Goal: Obtain resource: Download file/media

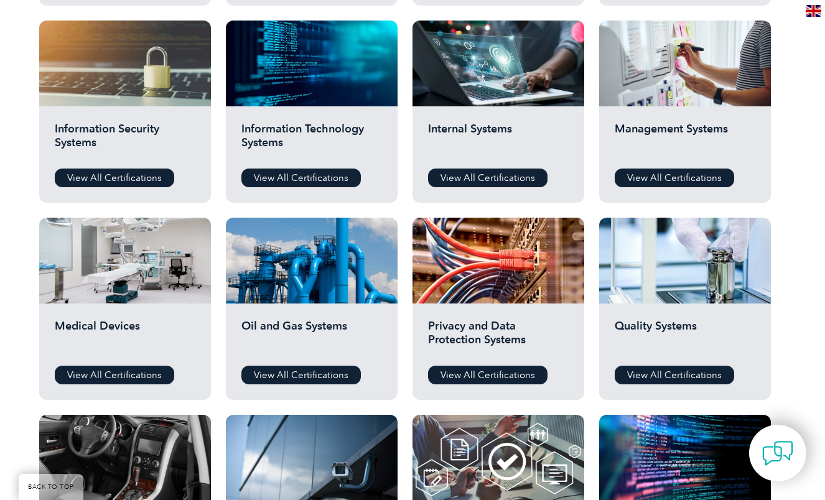
scroll to position [639, 0]
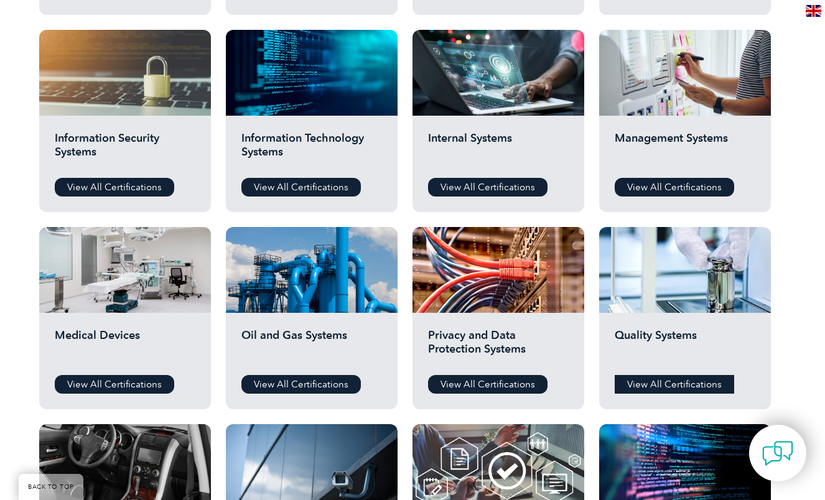
click at [662, 380] on link "View All Certifications" at bounding box center [674, 384] width 119 height 19
drag, startPoint x: 650, startPoint y: 183, endPoint x: 643, endPoint y: 184, distance: 6.9
click at [648, 183] on link "View All Certifications" at bounding box center [674, 187] width 119 height 19
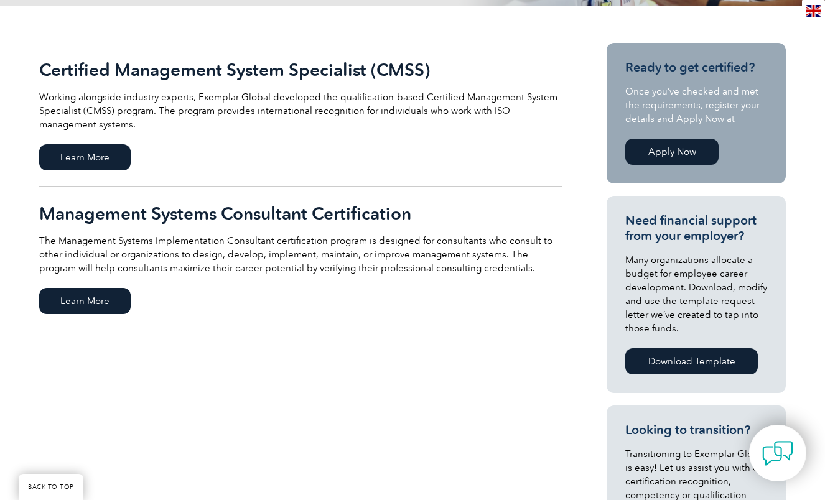
scroll to position [283, 0]
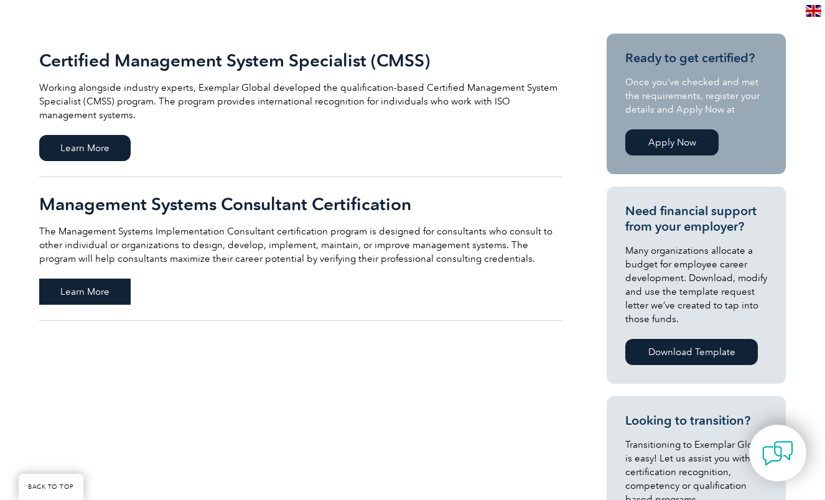
click at [80, 287] on span "Learn More" at bounding box center [84, 292] width 91 height 26
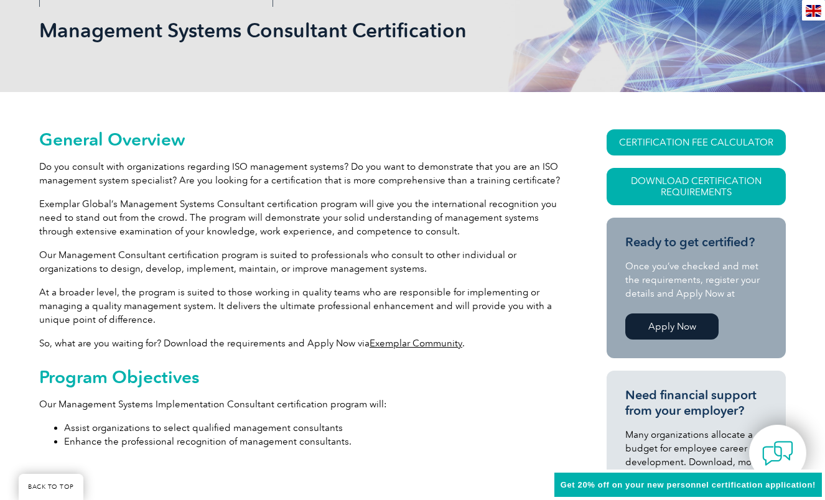
scroll to position [188, 0]
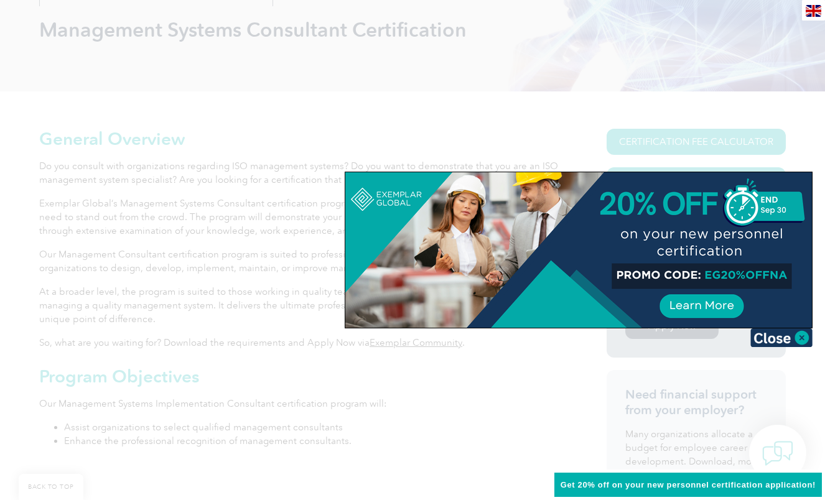
drag, startPoint x: 803, startPoint y: 338, endPoint x: 721, endPoint y: 337, distance: 82.2
click at [803, 338] on img at bounding box center [782, 338] width 62 height 19
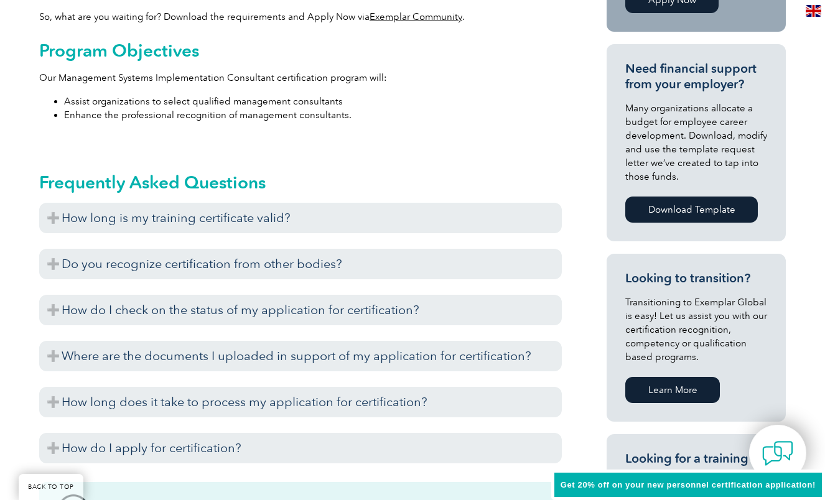
scroll to position [519, 0]
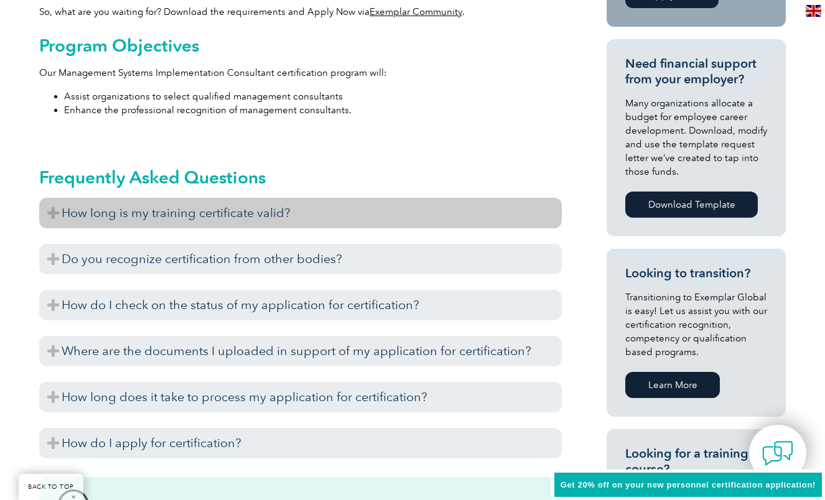
click at [55, 208] on h3 "How long is my training certificate valid?" at bounding box center [300, 213] width 523 height 30
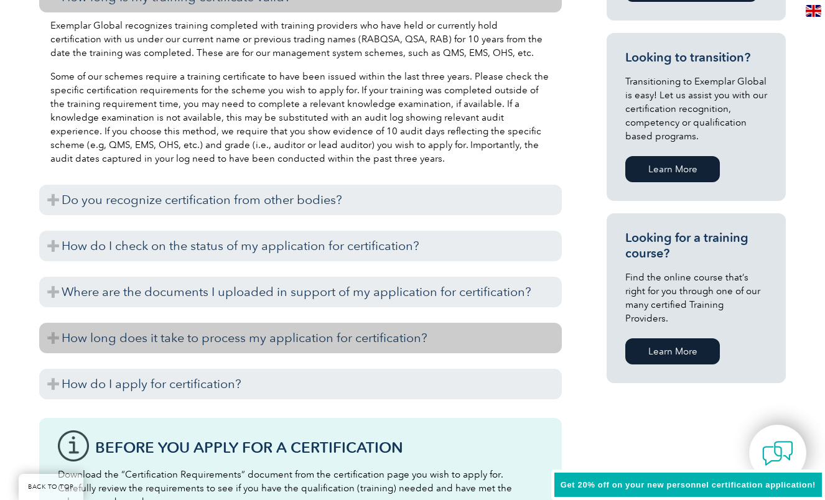
scroll to position [735, 0]
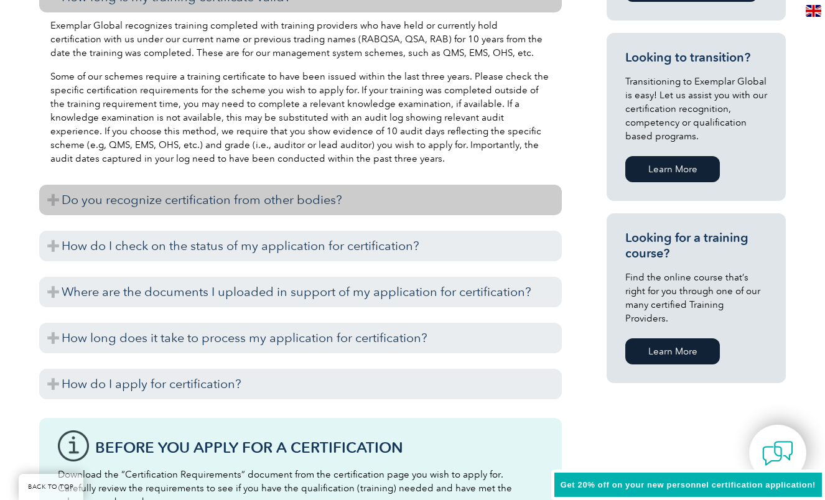
click at [50, 199] on h3 "Do you recognize certification from other bodies?" at bounding box center [300, 200] width 523 height 30
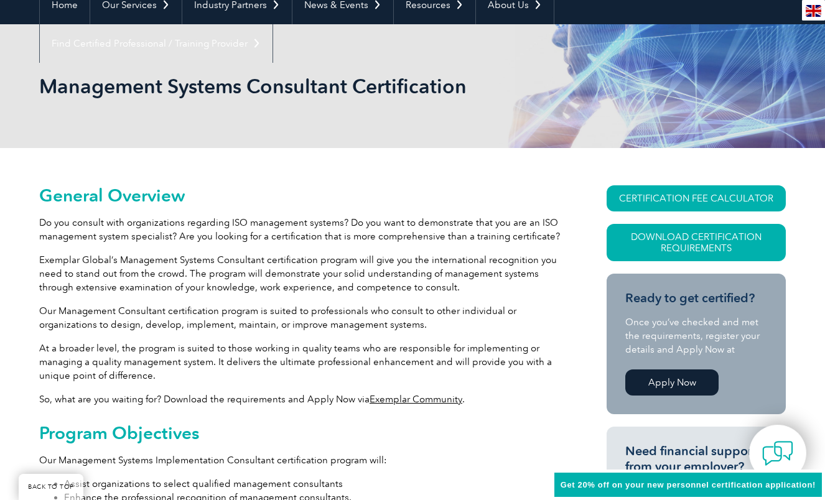
scroll to position [140, 0]
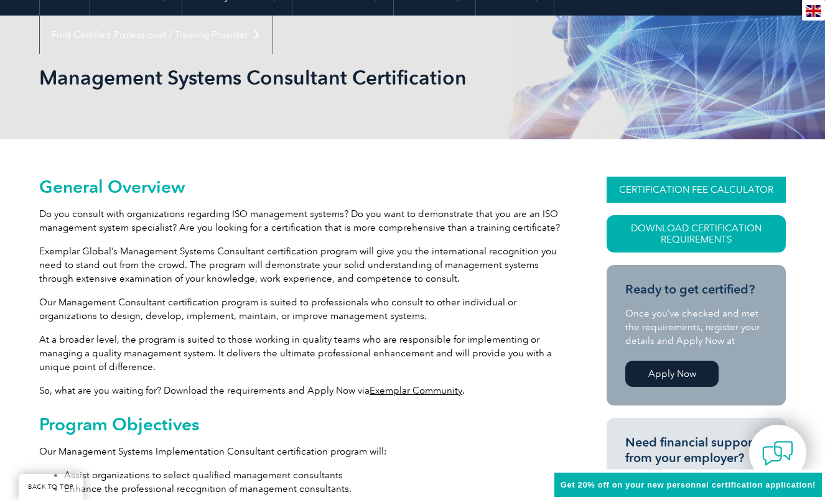
click at [695, 185] on link "CERTIFICATION FEE CALCULATOR" at bounding box center [696, 190] width 179 height 26
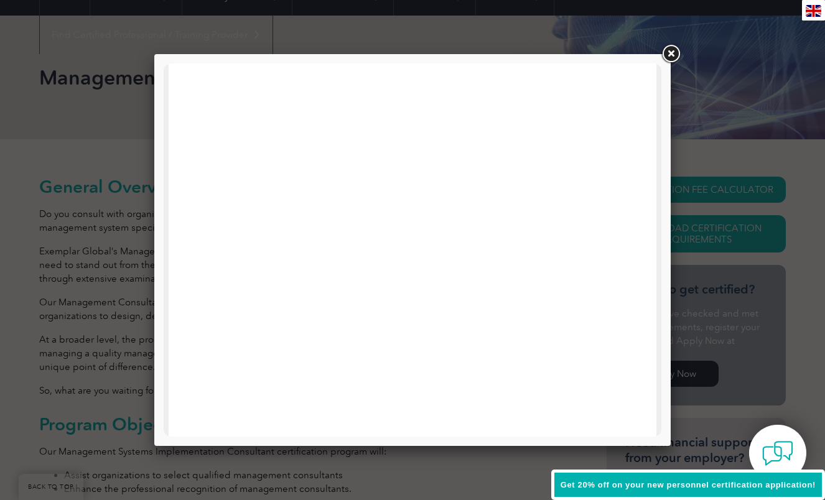
scroll to position [0, 0]
click at [673, 54] on link at bounding box center [671, 54] width 22 height 22
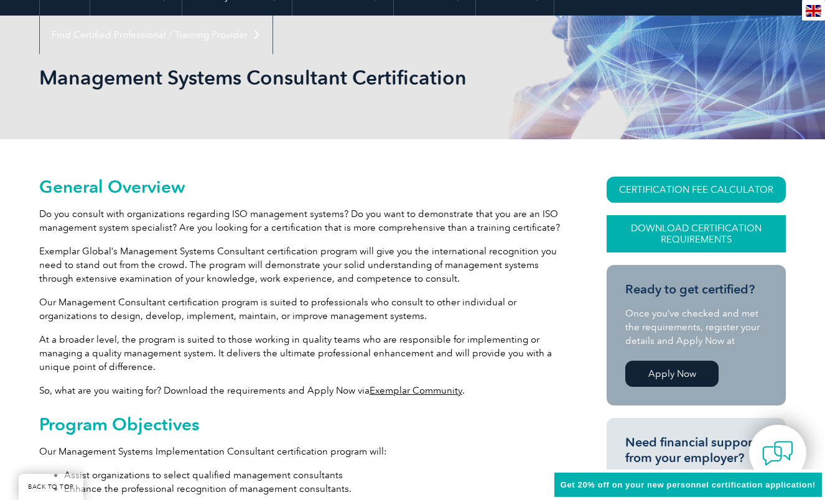
click at [675, 233] on link "Download Certification Requirements" at bounding box center [696, 233] width 179 height 37
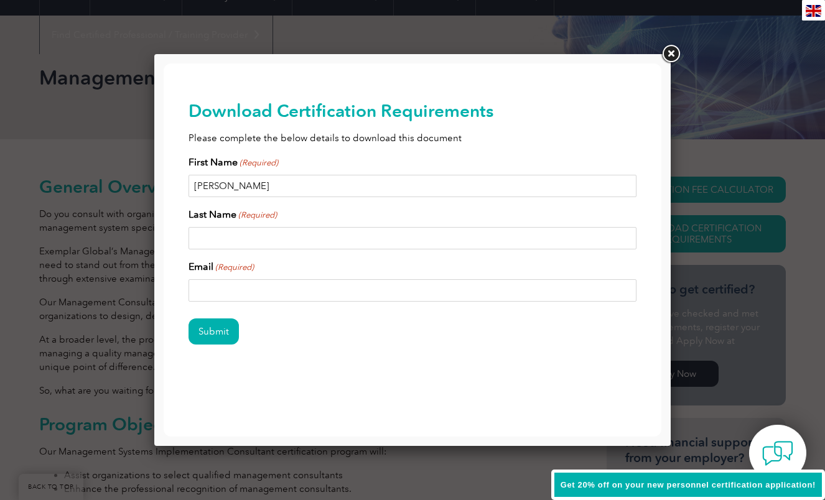
type input "Jackie"
type input "Resnik"
click at [368, 370] on div "Download Certification Requirements Please complete the below details to downlo…" at bounding box center [413, 242] width 448 height 358
type input "jackieo115@att.net"
drag, startPoint x: 209, startPoint y: 327, endPoint x: 219, endPoint y: 326, distance: 10.0
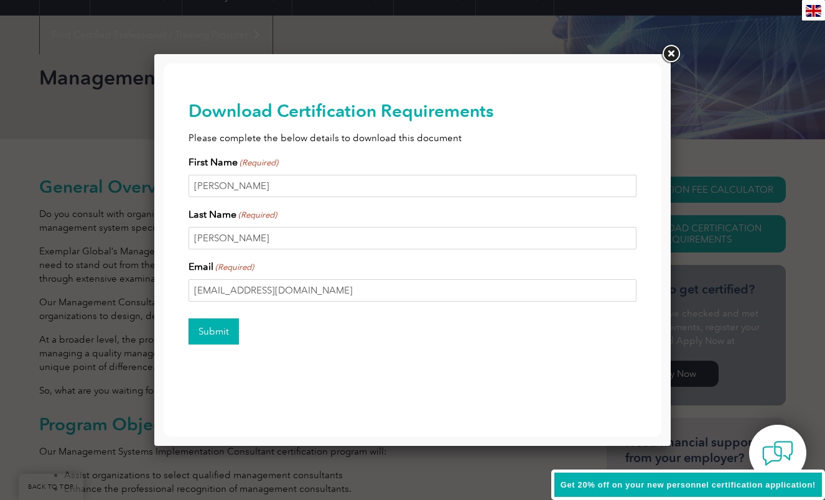
click at [209, 327] on input "Submit" at bounding box center [214, 332] width 50 height 26
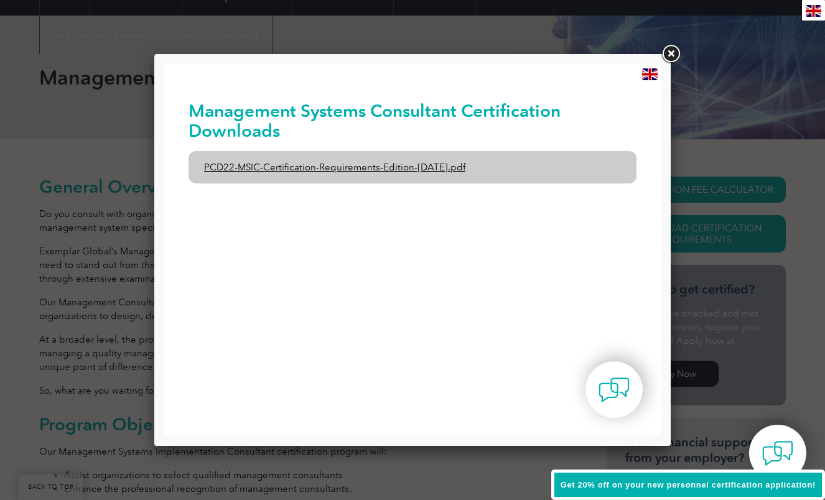
click at [346, 166] on link "PCD22-MSIC-Certification-Requirements-Edition-3-July-2021.pdf" at bounding box center [413, 167] width 448 height 32
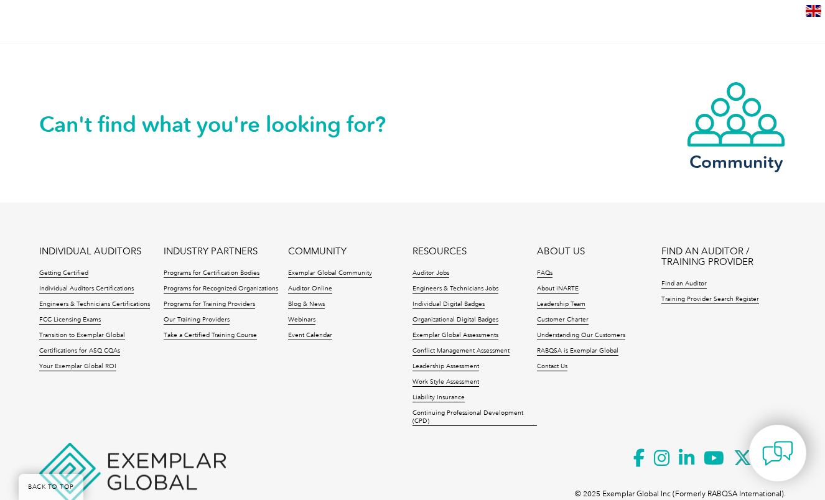
scroll to position [373, 0]
